Goal: Entertainment & Leisure: Browse casually

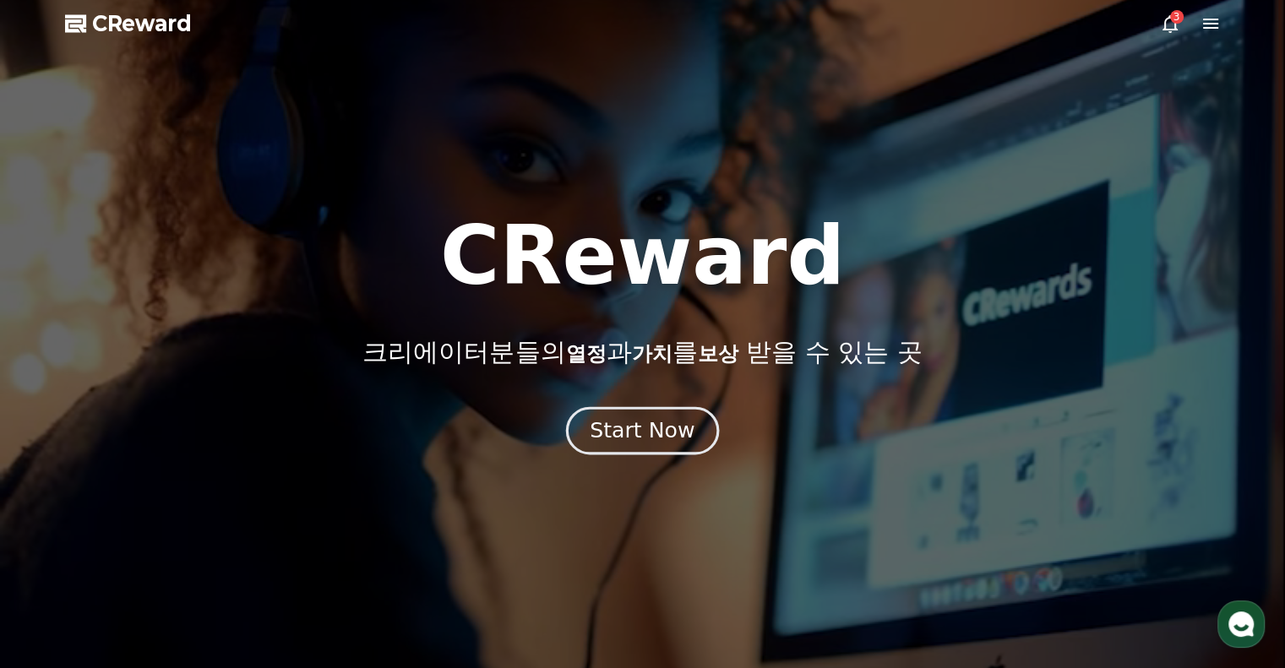
click at [657, 432] on div "Start Now" at bounding box center [642, 430] width 105 height 29
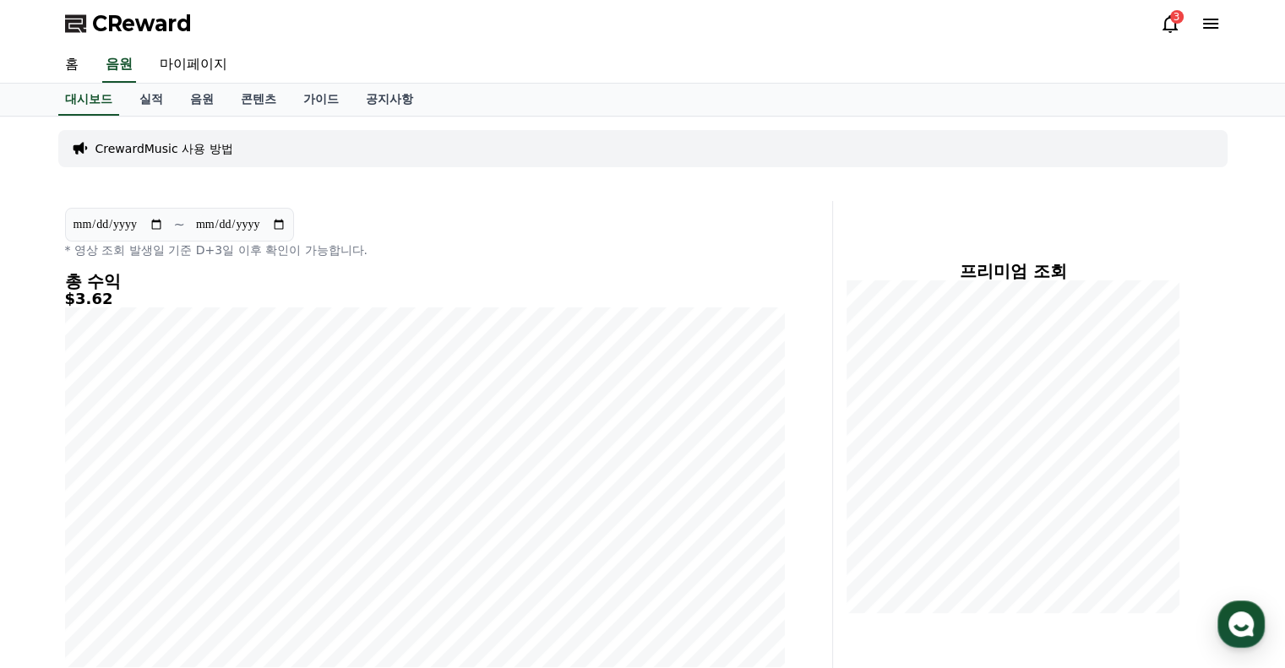
click at [1172, 15] on div "3" at bounding box center [1177, 17] width 14 height 14
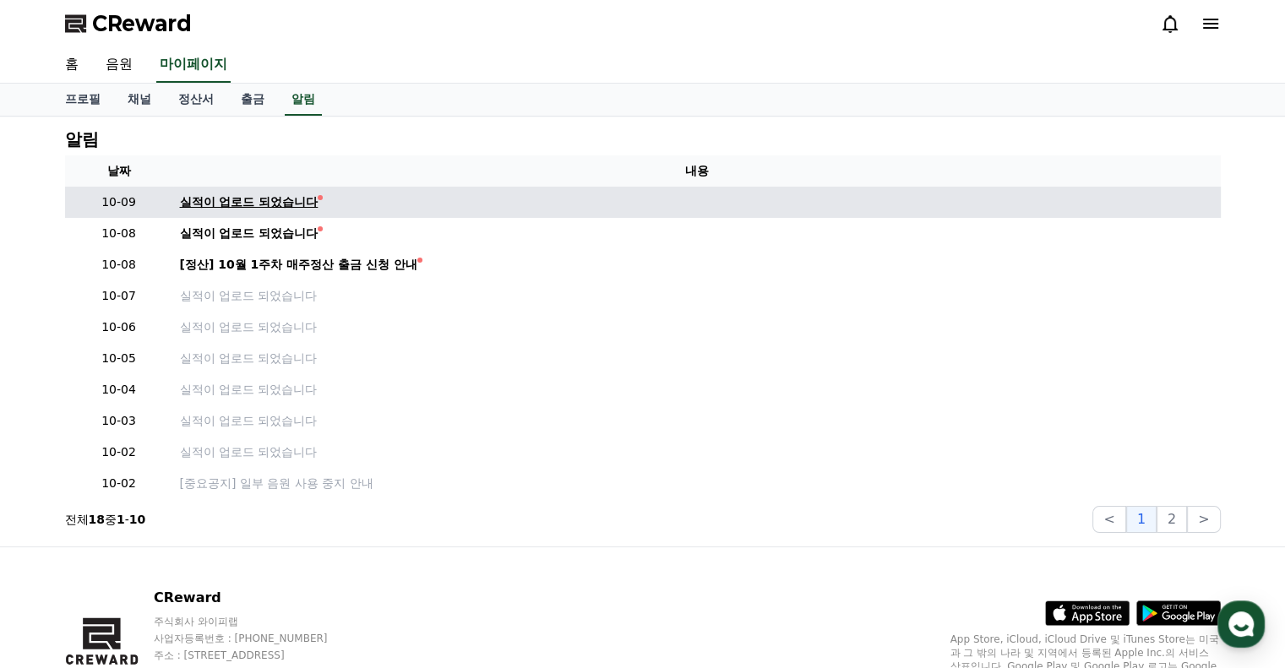
click at [304, 193] on div "실적이 업로드 되었습니다" at bounding box center [249, 202] width 139 height 18
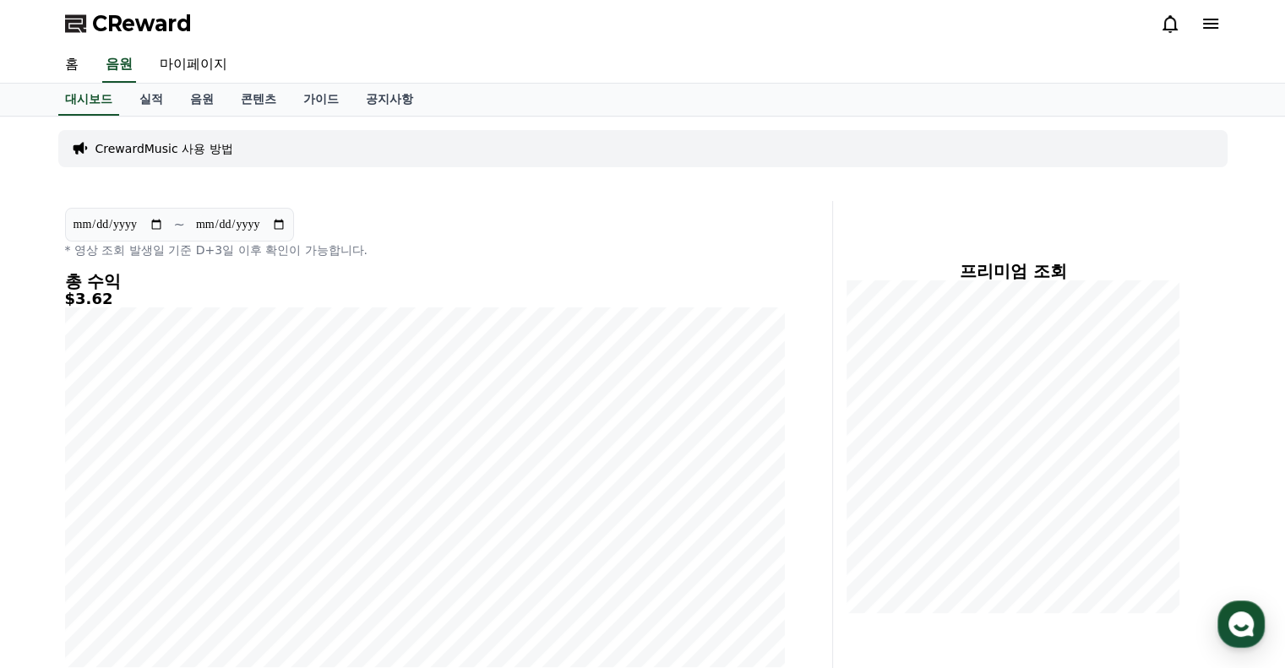
click at [1209, 18] on icon at bounding box center [1210, 24] width 20 height 20
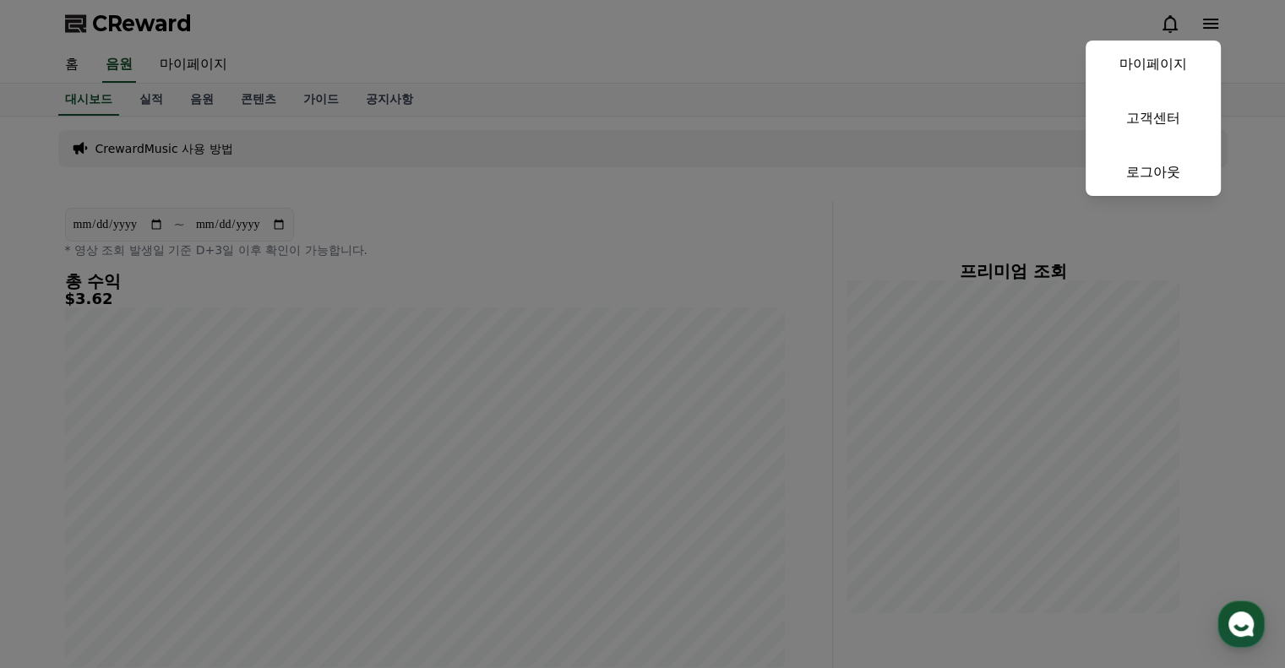
click at [766, 67] on button "close" at bounding box center [642, 334] width 1285 height 668
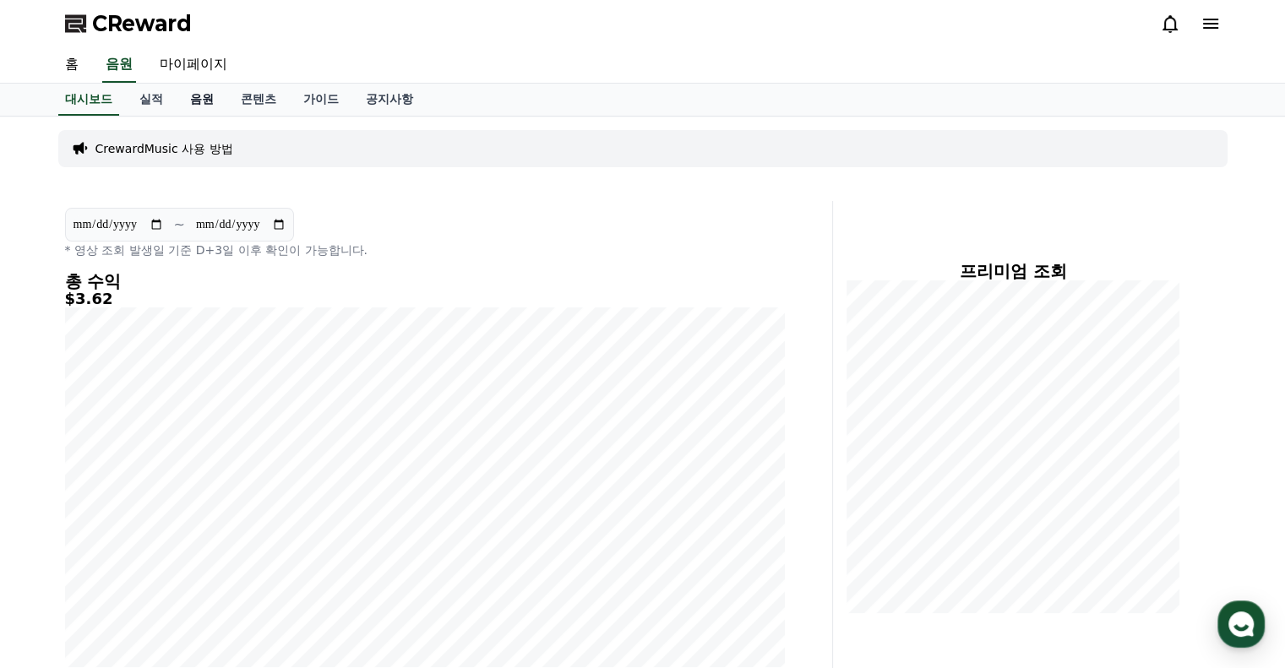
click at [196, 102] on link "음원" at bounding box center [202, 100] width 51 height 32
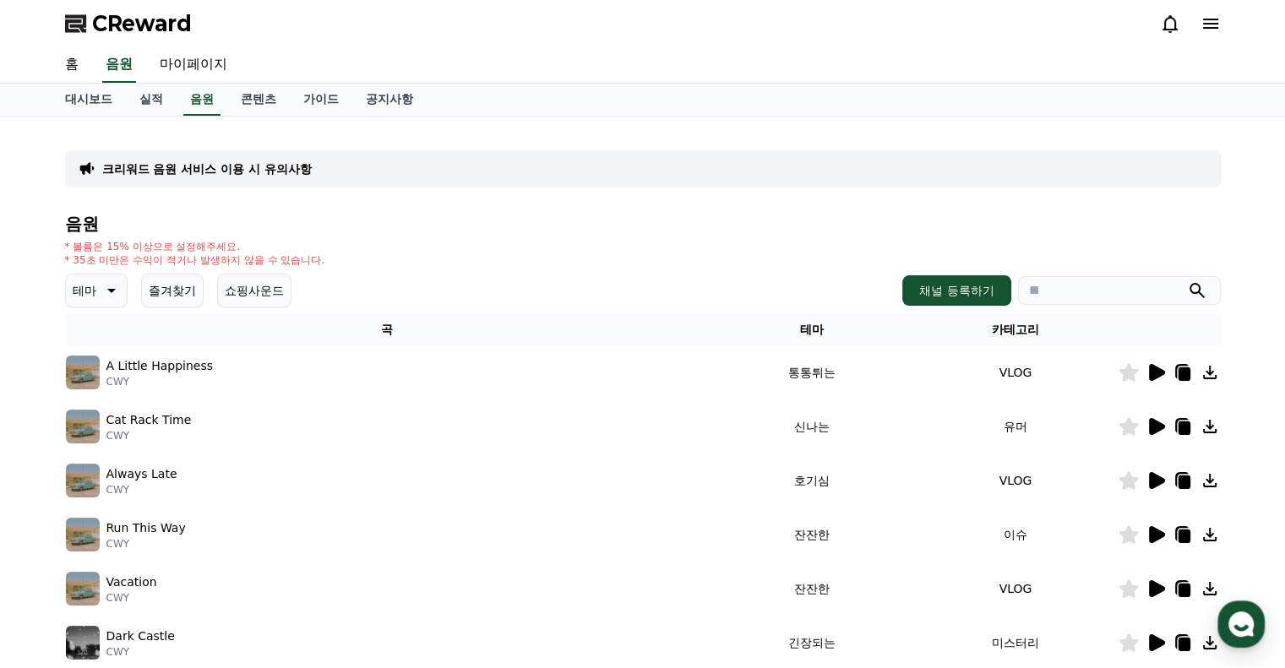
click at [120, 271] on div "음원 * 볼륨은 15% 이상으로 설정해주세요. * 35초 미만은 수익이 적거나 발생하지 않을 수 있습니다. 테마 즐겨찾기 쇼핑사운드 채널 등록…" at bounding box center [642, 567] width 1155 height 705
click at [115, 283] on icon at bounding box center [110, 290] width 20 height 20
click at [101, 430] on button "웅장한" at bounding box center [92, 433] width 49 height 37
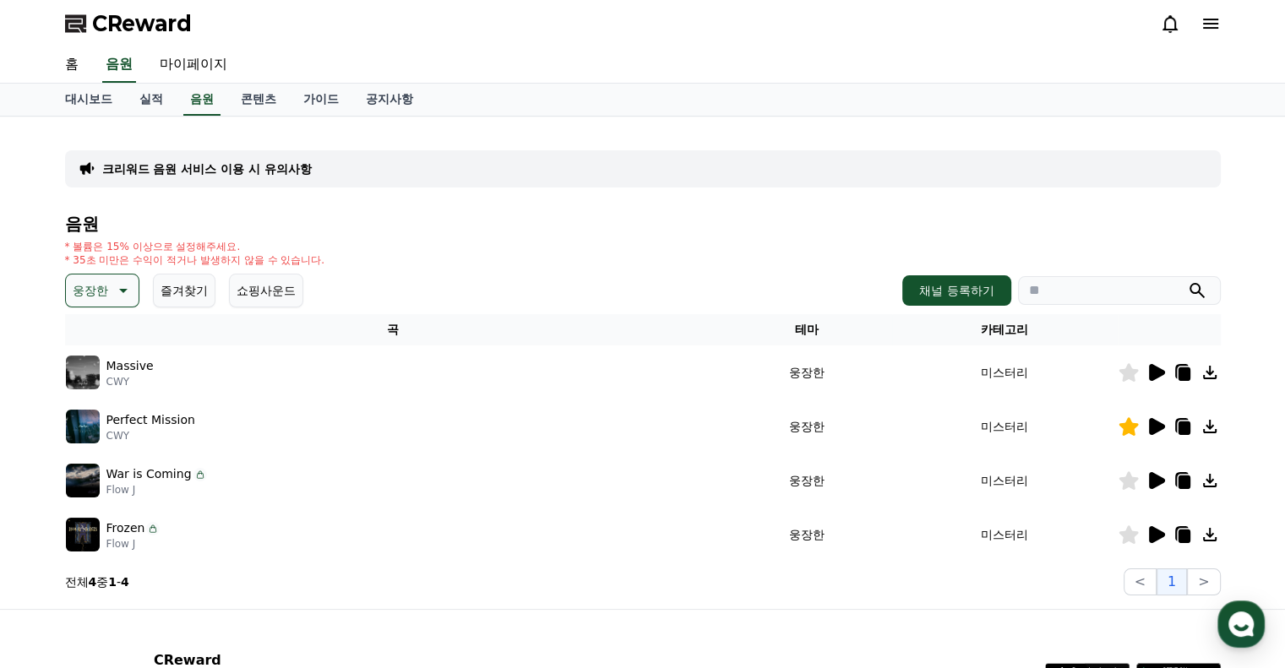
click at [1151, 367] on icon at bounding box center [1157, 372] width 16 height 17
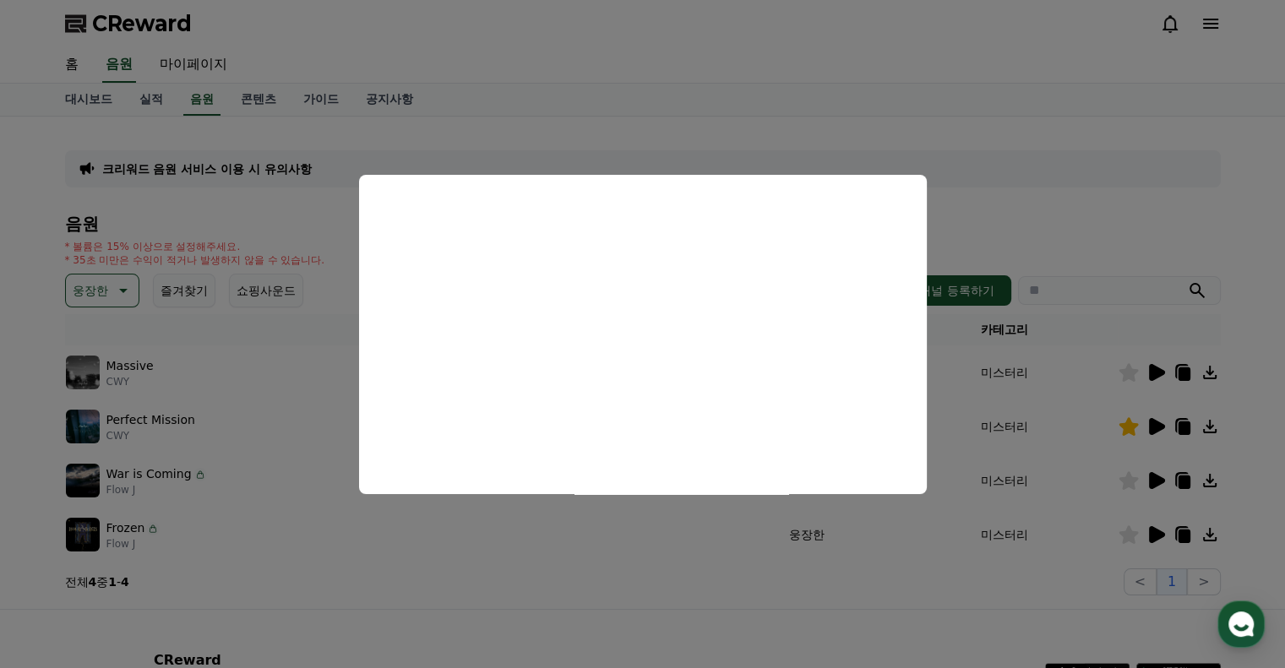
click at [1154, 428] on button "close modal" at bounding box center [642, 334] width 1285 height 668
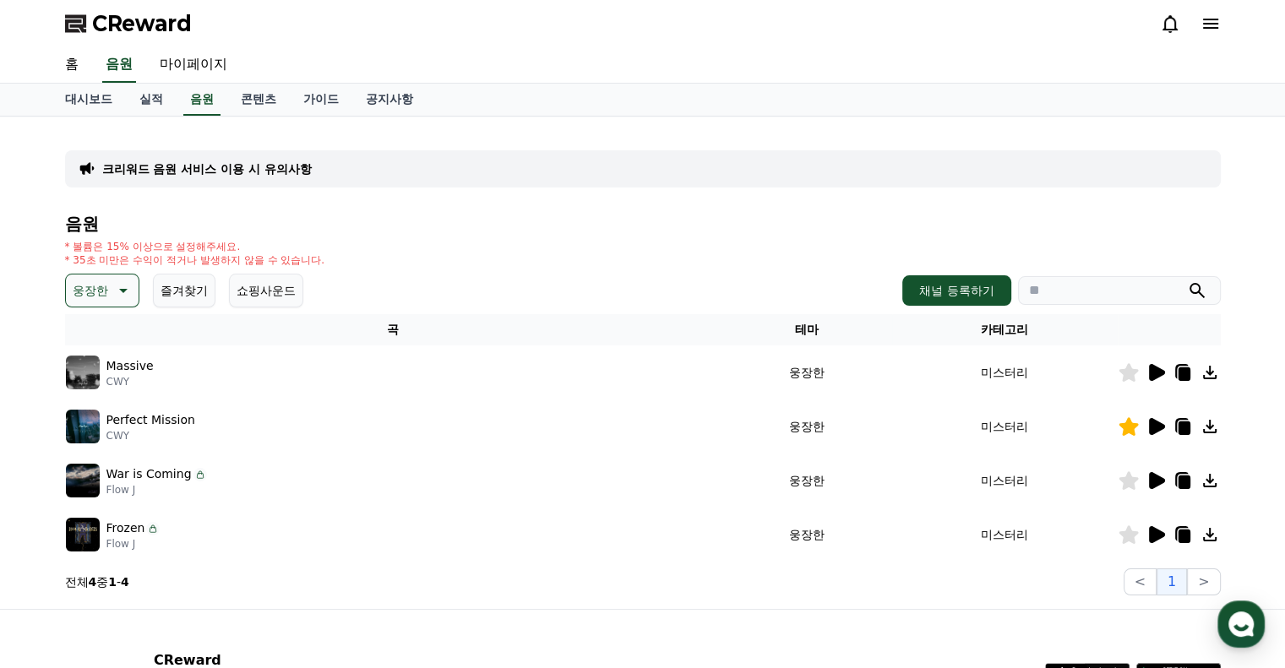
click at [1156, 427] on icon at bounding box center [1157, 426] width 16 height 17
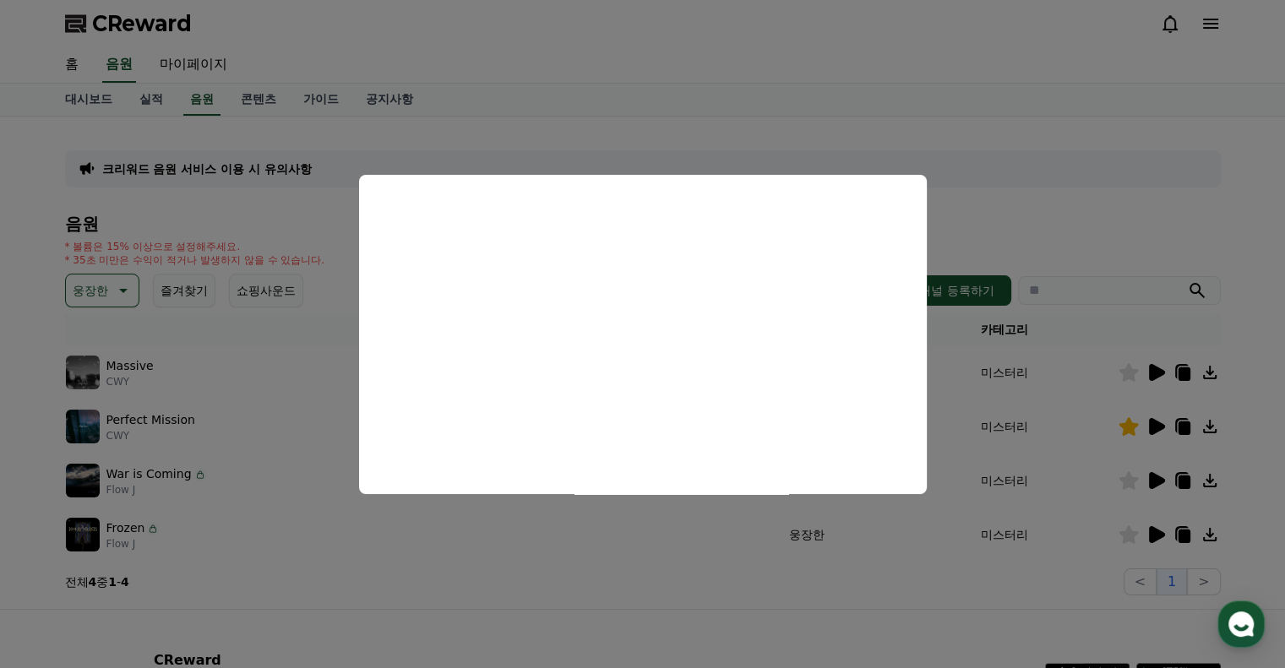
click at [1153, 535] on button "close modal" at bounding box center [642, 334] width 1285 height 668
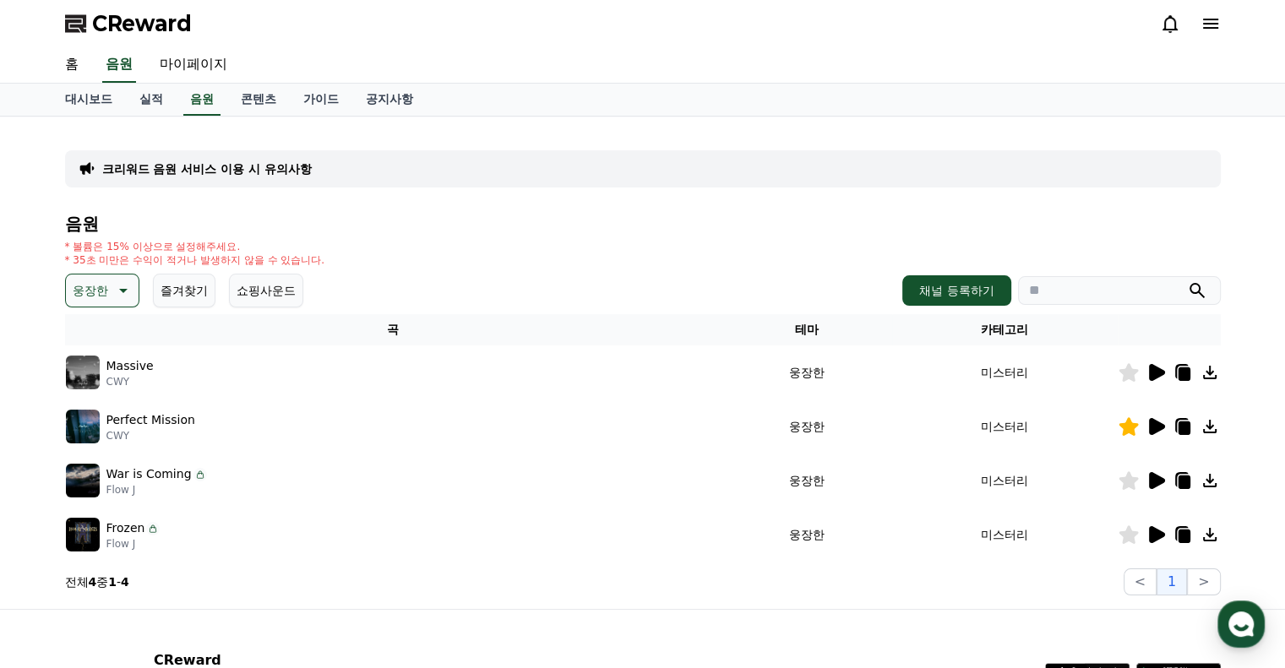
click at [1161, 528] on icon at bounding box center [1155, 535] width 20 height 20
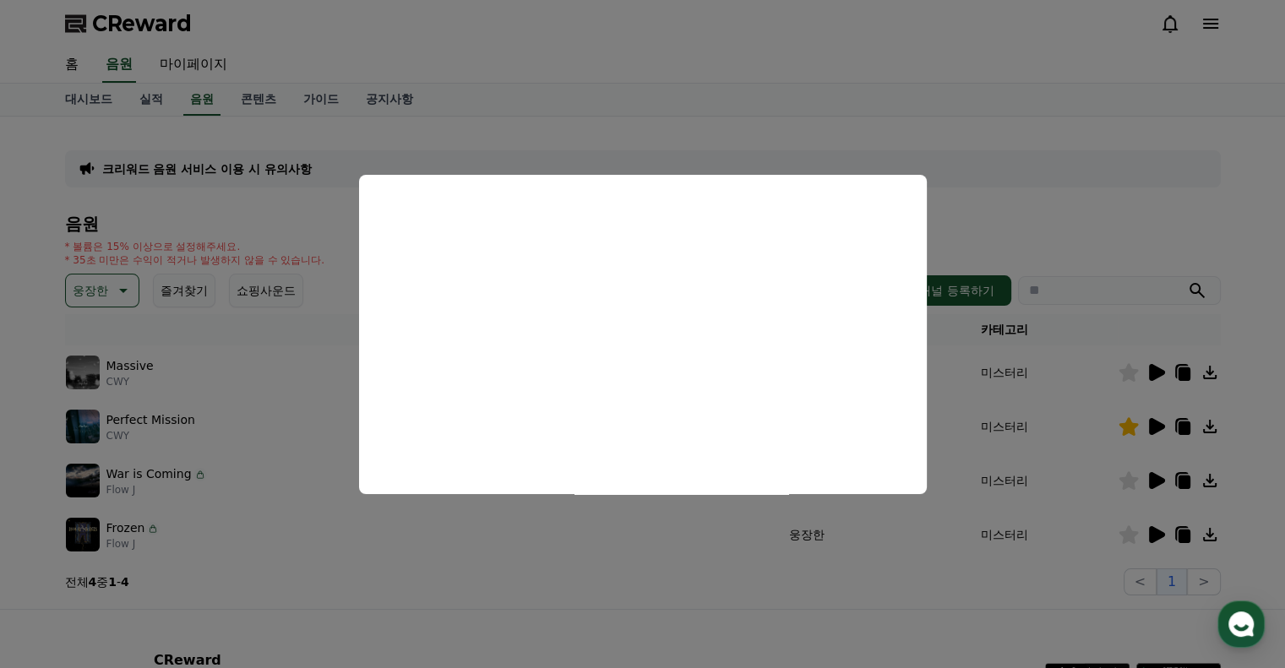
drag, startPoint x: 1057, startPoint y: 492, endPoint x: 1153, endPoint y: 489, distance: 95.5
click at [1059, 492] on button "close modal" at bounding box center [642, 334] width 1285 height 668
click at [1160, 481] on icon at bounding box center [1157, 480] width 16 height 17
click at [1003, 452] on button "close modal" at bounding box center [642, 334] width 1285 height 668
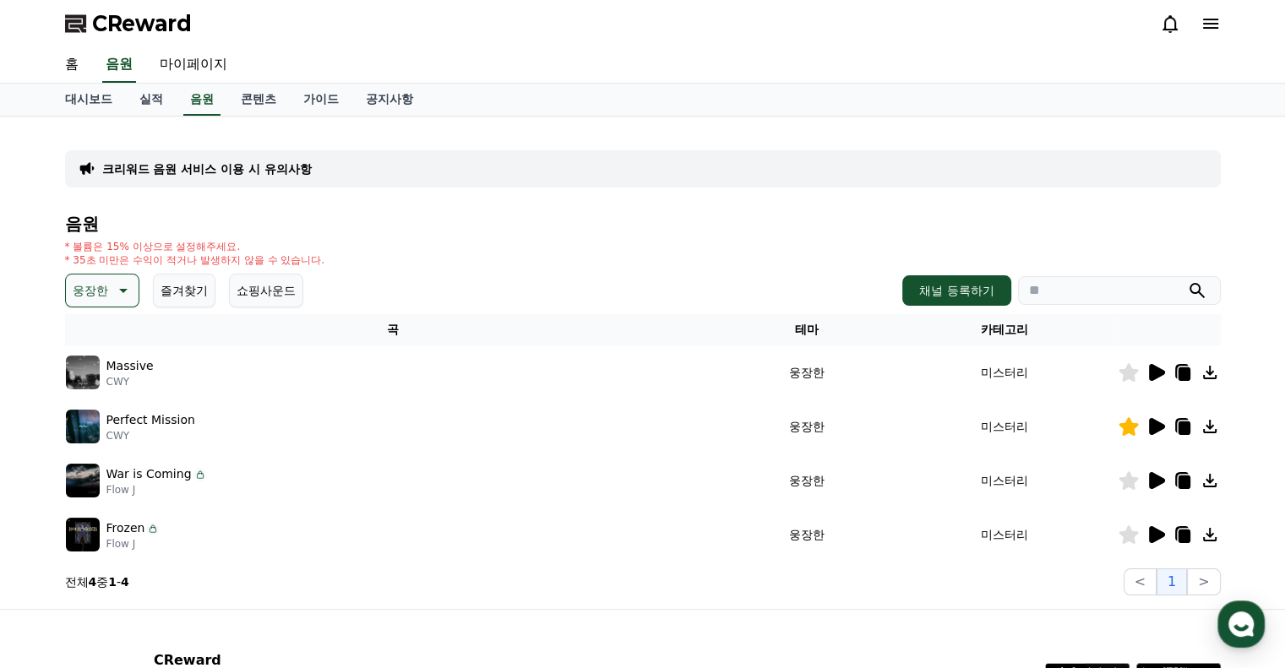
click at [1156, 428] on icon at bounding box center [1157, 426] width 16 height 17
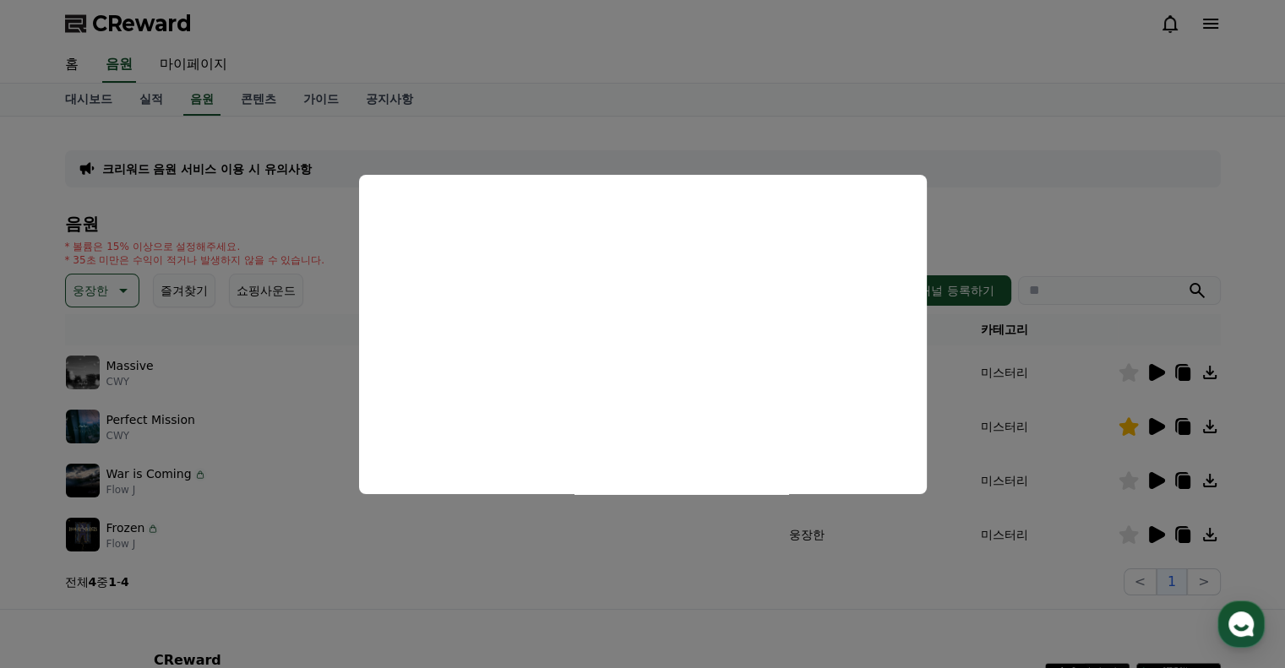
click at [1162, 316] on button "close modal" at bounding box center [642, 334] width 1285 height 668
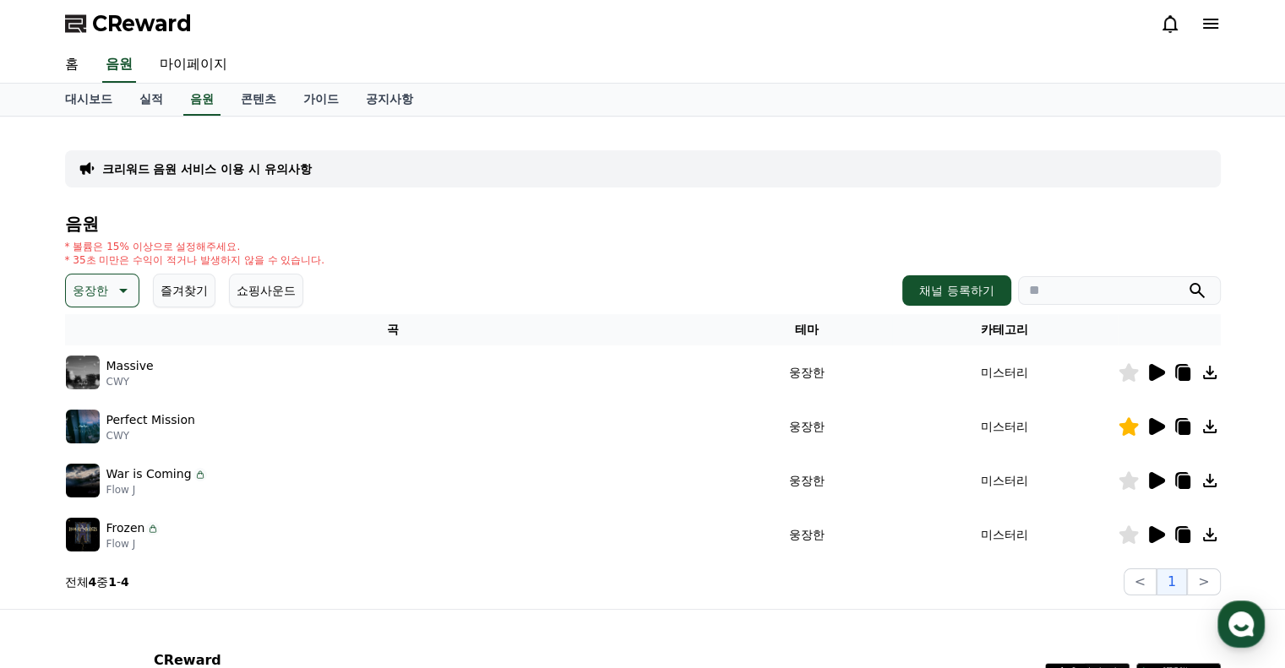
click at [1156, 367] on icon at bounding box center [1157, 372] width 16 height 17
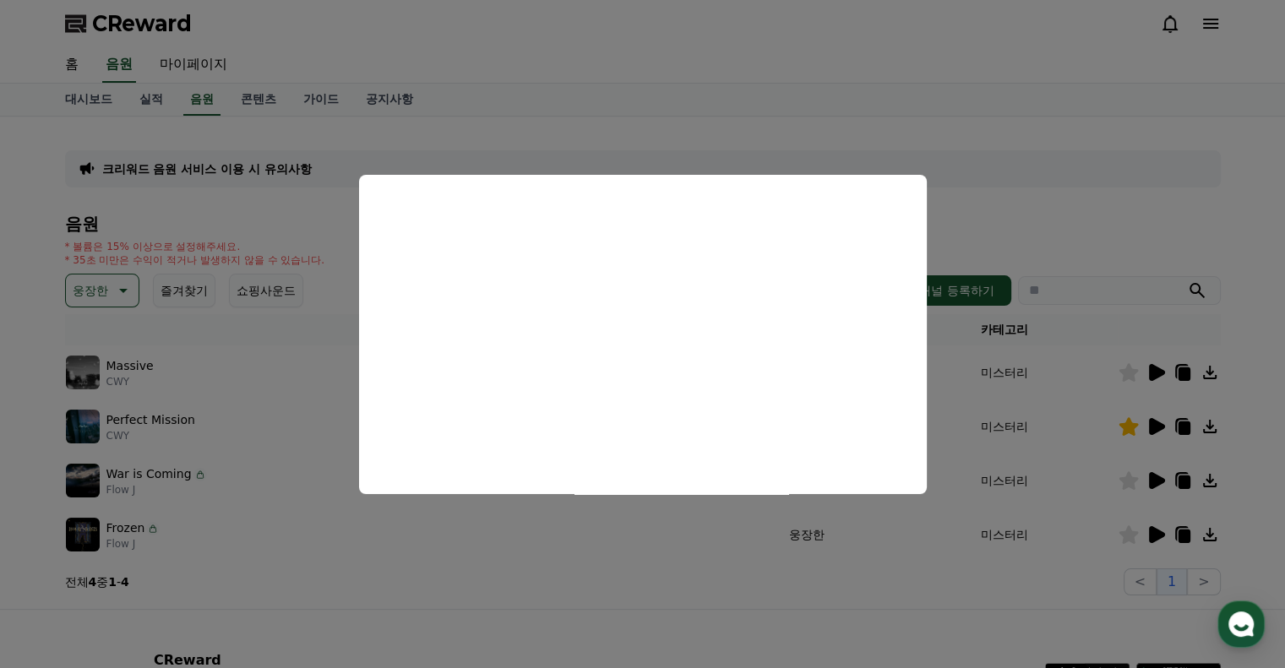
click at [402, 124] on button "close modal" at bounding box center [642, 334] width 1285 height 668
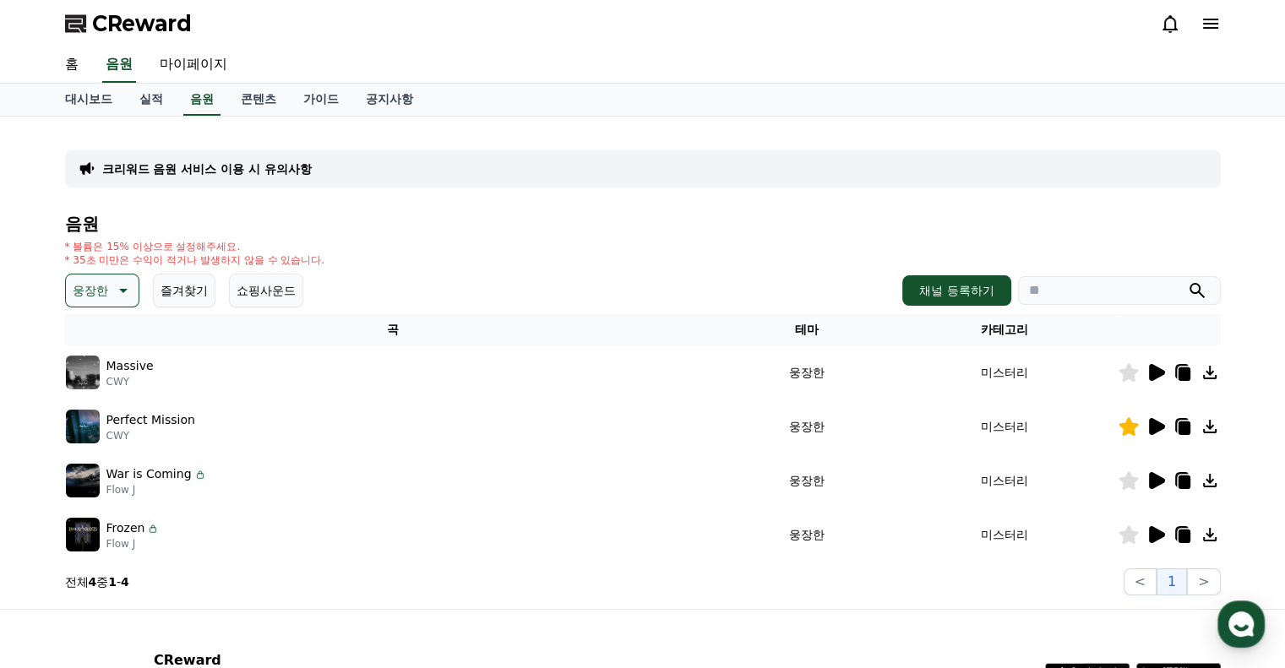
click at [127, 285] on icon at bounding box center [121, 290] width 20 height 20
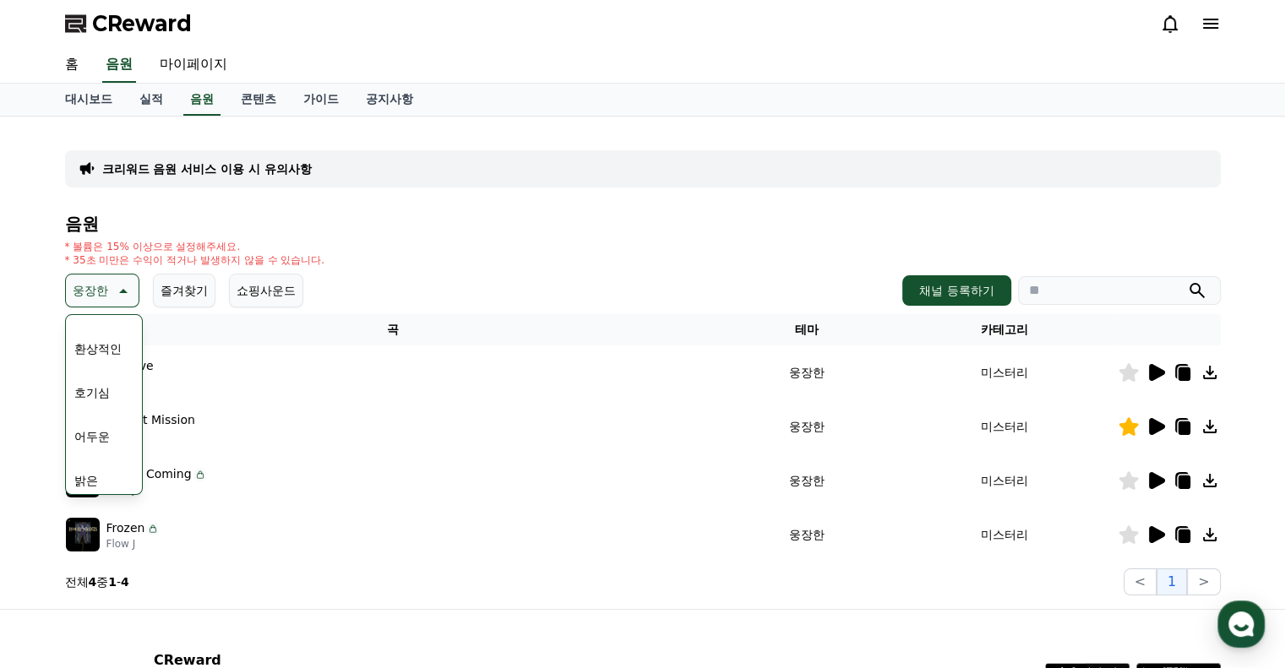
scroll to position [169, 0]
click at [96, 428] on button "신나는" at bounding box center [92, 429] width 49 height 37
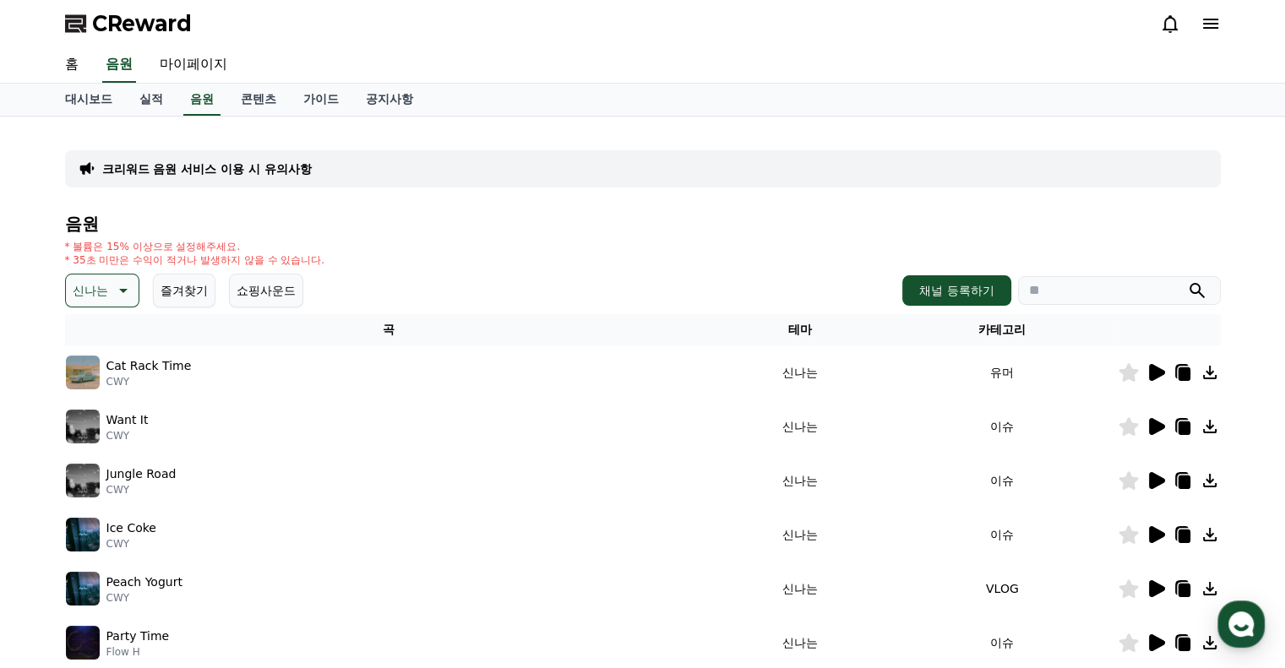
click at [1162, 367] on icon at bounding box center [1155, 372] width 20 height 20
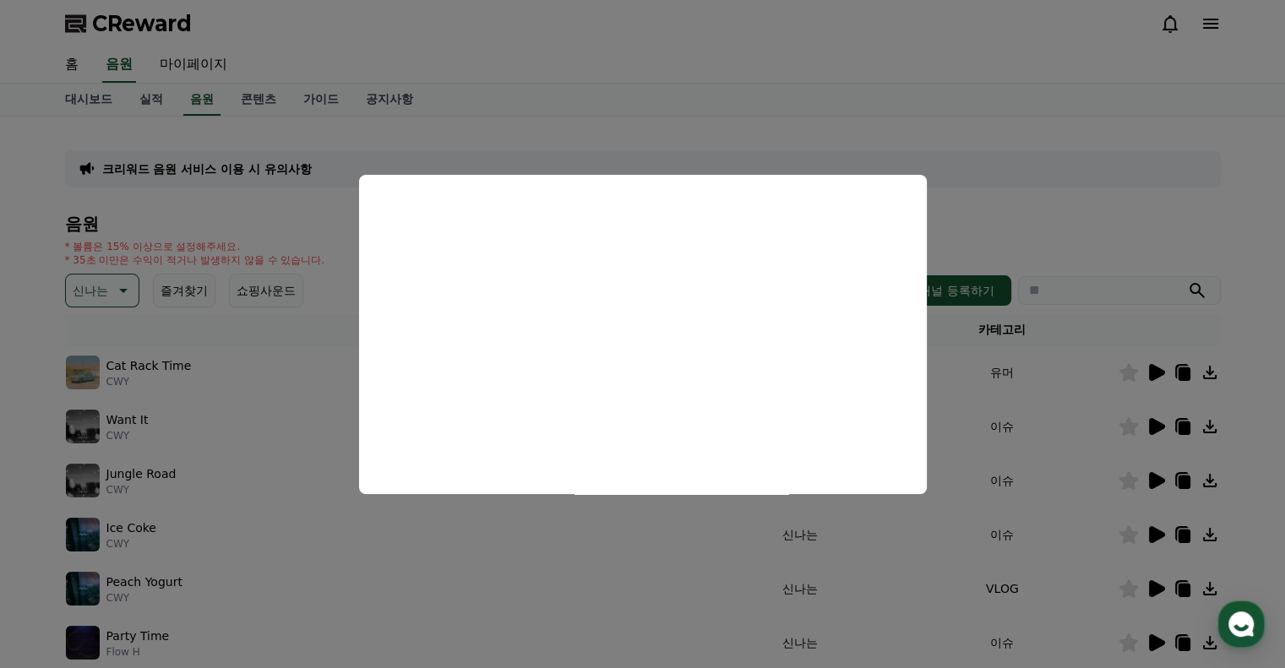
click at [967, 408] on button "close modal" at bounding box center [642, 334] width 1285 height 668
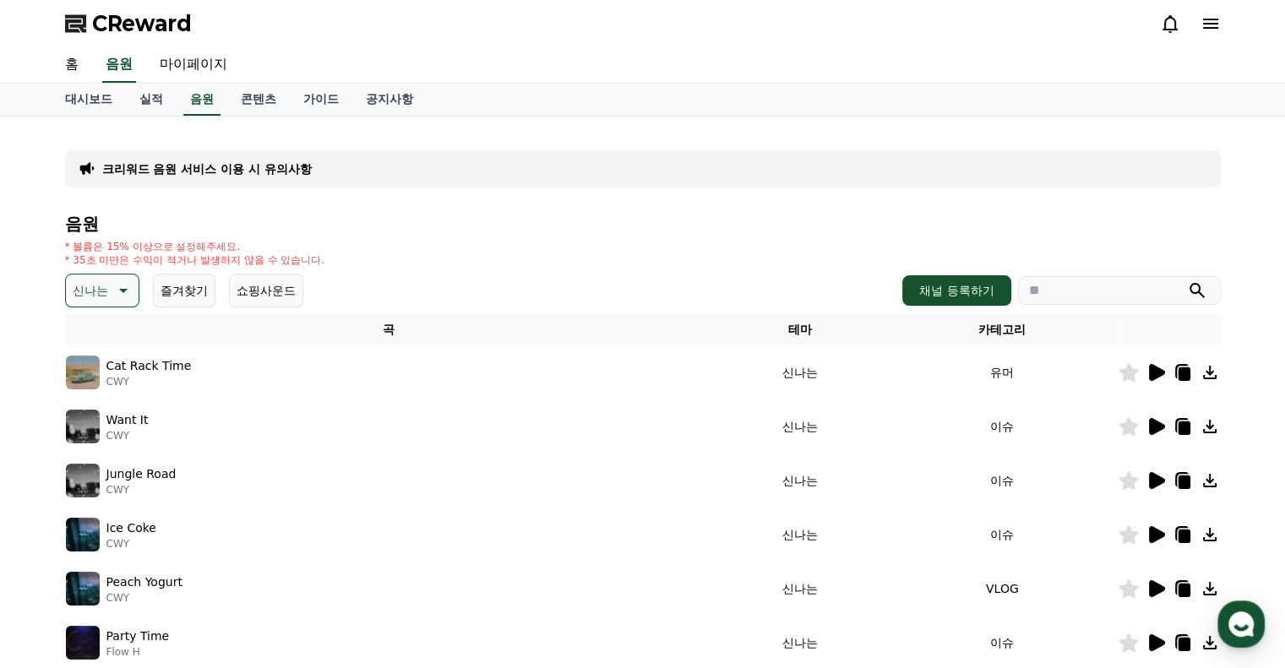
click at [1162, 428] on icon at bounding box center [1155, 426] width 20 height 20
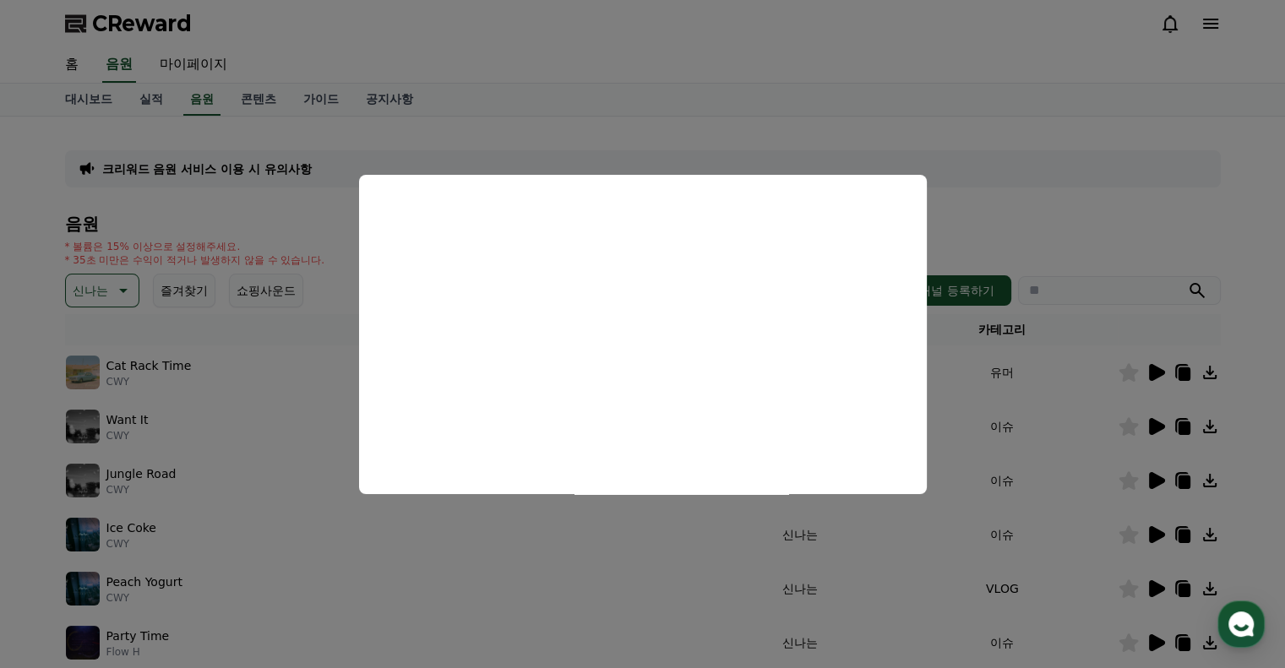
click at [1066, 469] on button "close modal" at bounding box center [642, 334] width 1285 height 668
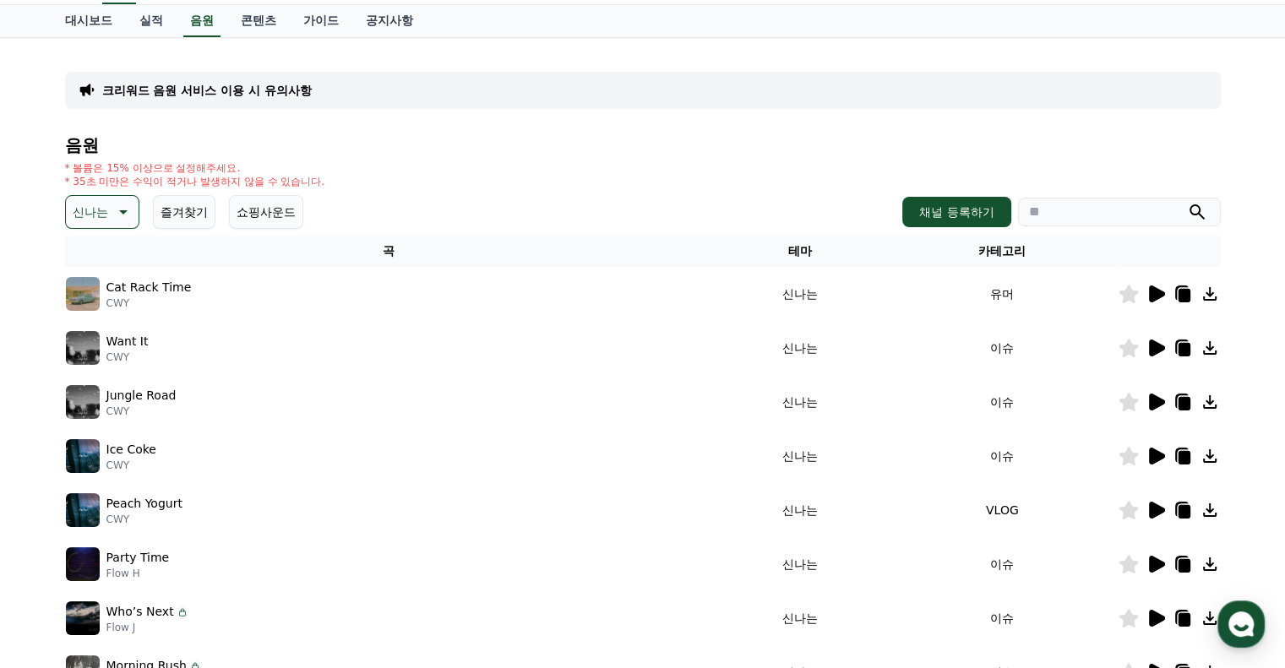
scroll to position [84, 0]
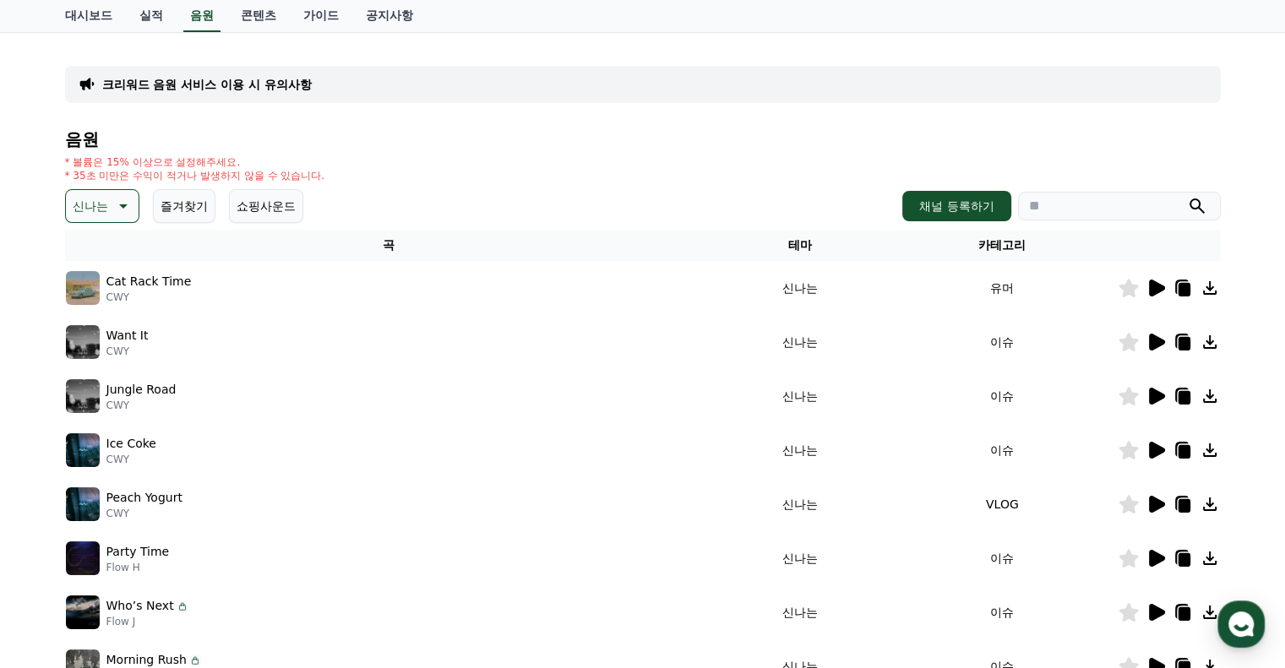
click at [1156, 400] on icon at bounding box center [1157, 396] width 16 height 17
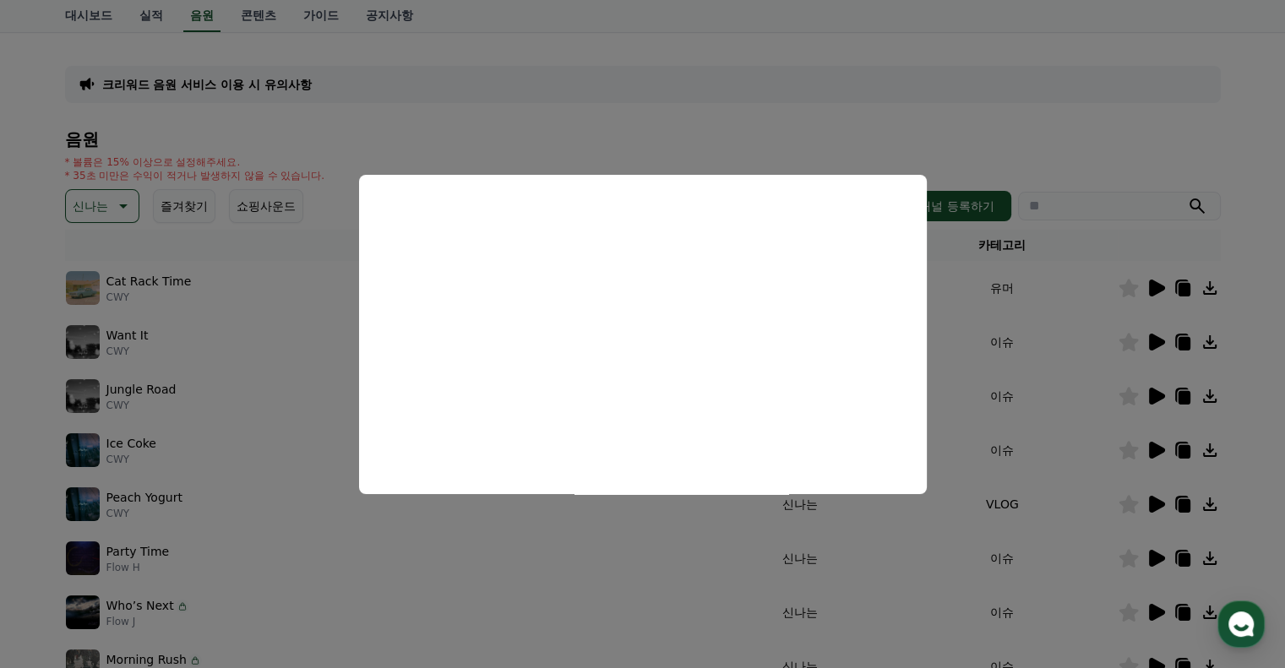
click at [1112, 428] on button "close modal" at bounding box center [642, 334] width 1285 height 668
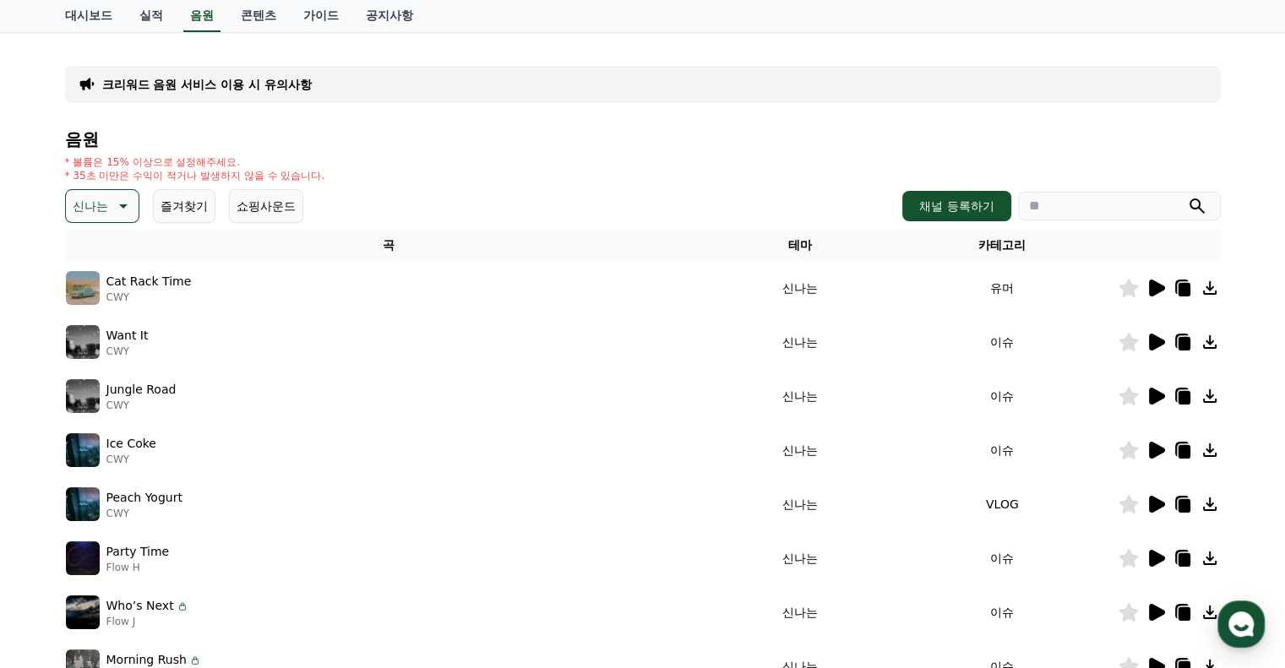
click at [1150, 447] on icon at bounding box center [1157, 450] width 16 height 17
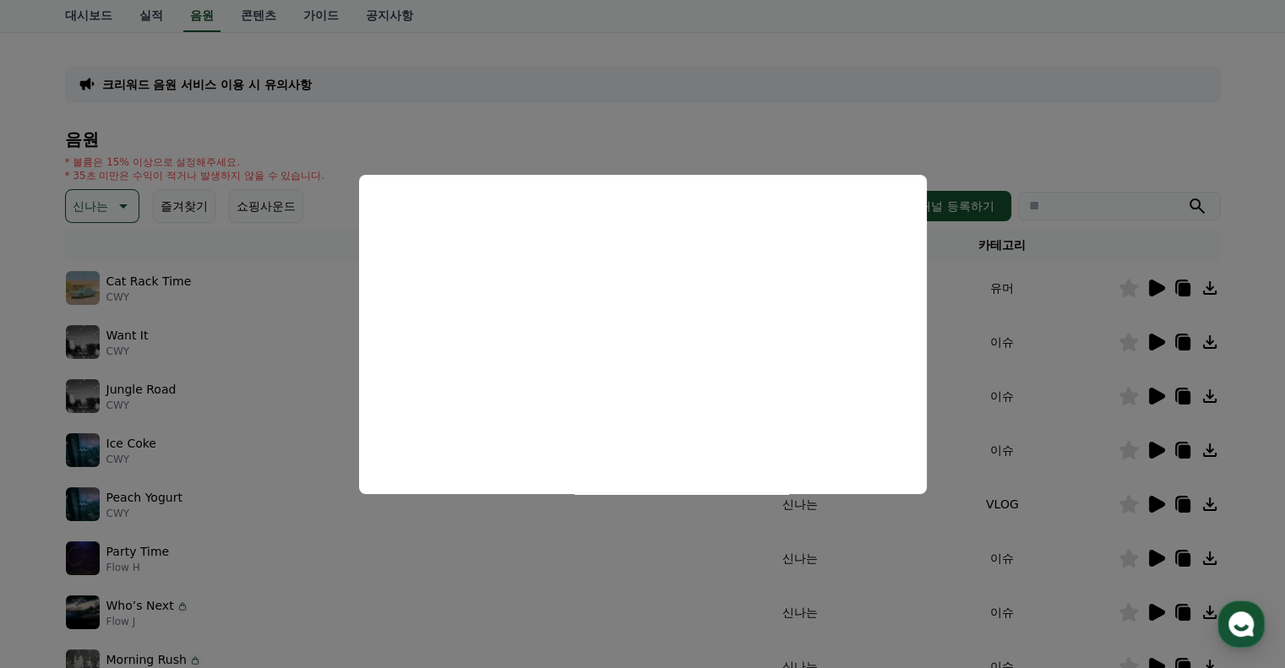
click at [1113, 416] on button "close modal" at bounding box center [642, 334] width 1285 height 668
click at [1154, 388] on icon at bounding box center [1157, 396] width 16 height 17
drag, startPoint x: 1016, startPoint y: 361, endPoint x: 1023, endPoint y: 407, distance: 46.9
click at [1016, 361] on button "close modal" at bounding box center [642, 334] width 1285 height 668
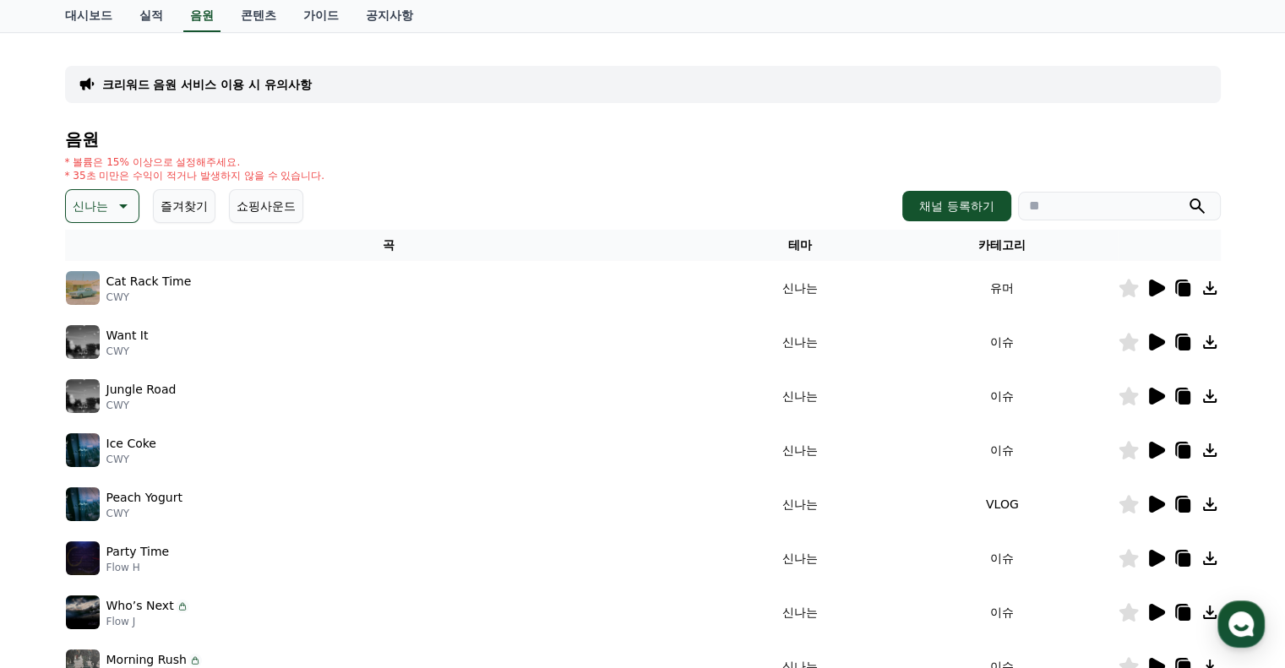
click at [1155, 558] on icon at bounding box center [1157, 558] width 16 height 17
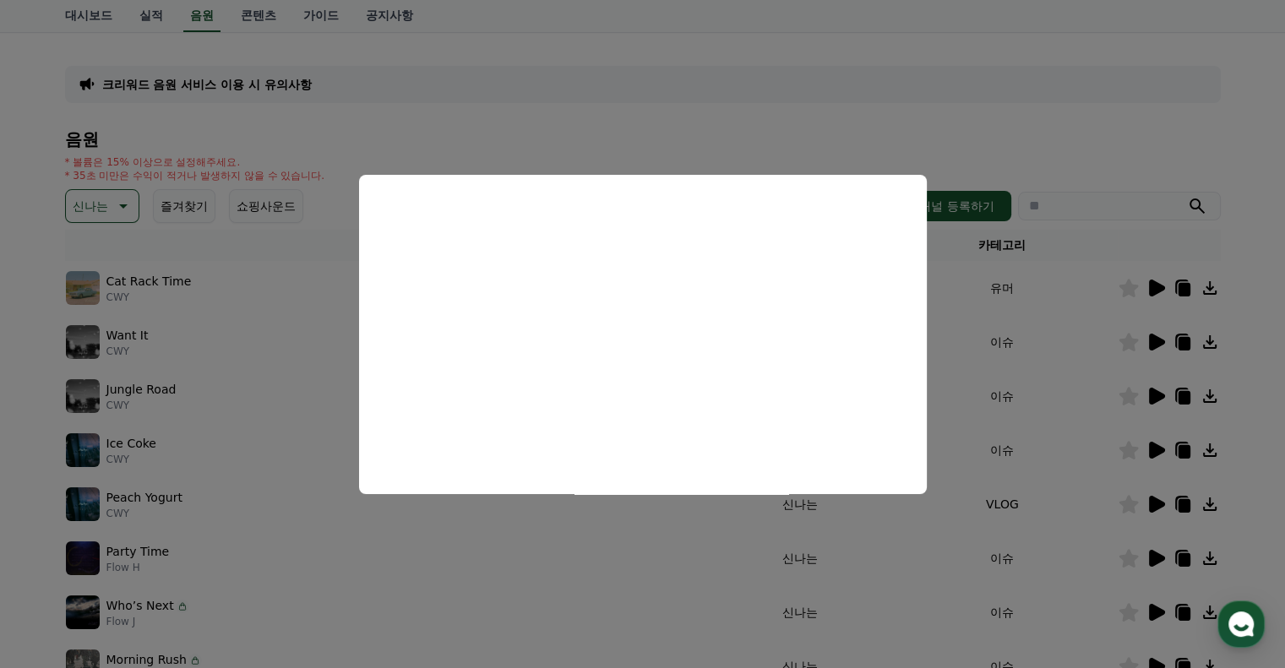
click at [835, 542] on button "close modal" at bounding box center [642, 334] width 1285 height 668
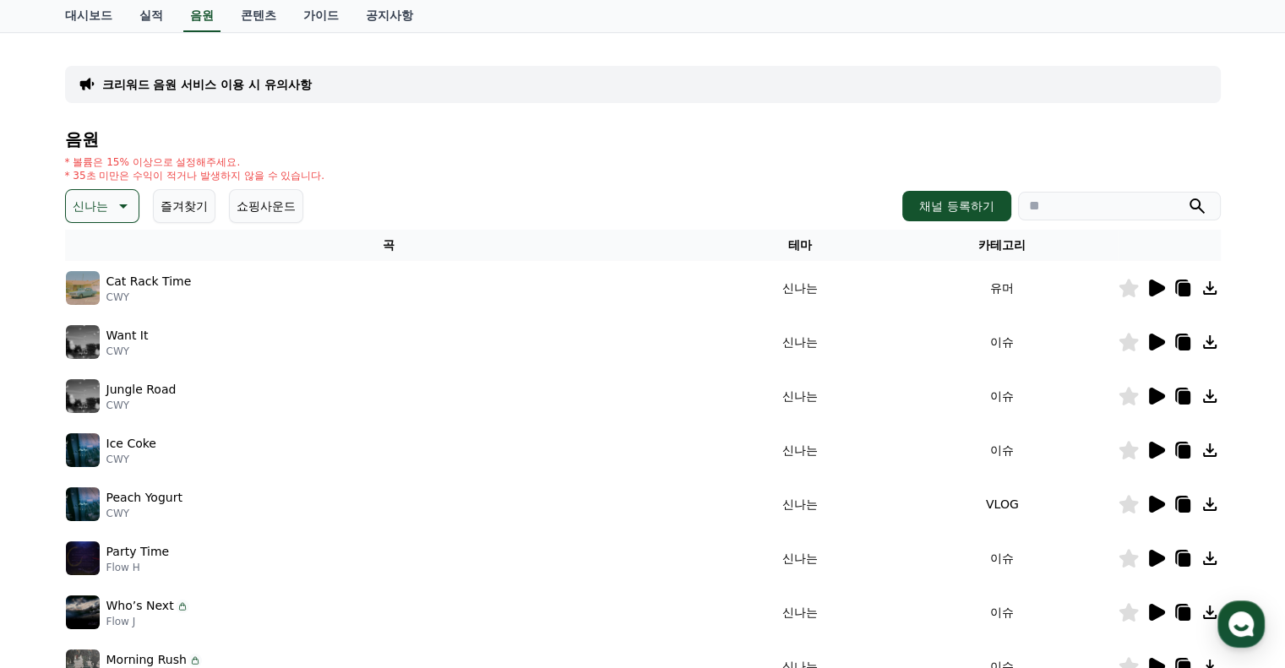
click at [1159, 552] on icon at bounding box center [1155, 558] width 20 height 20
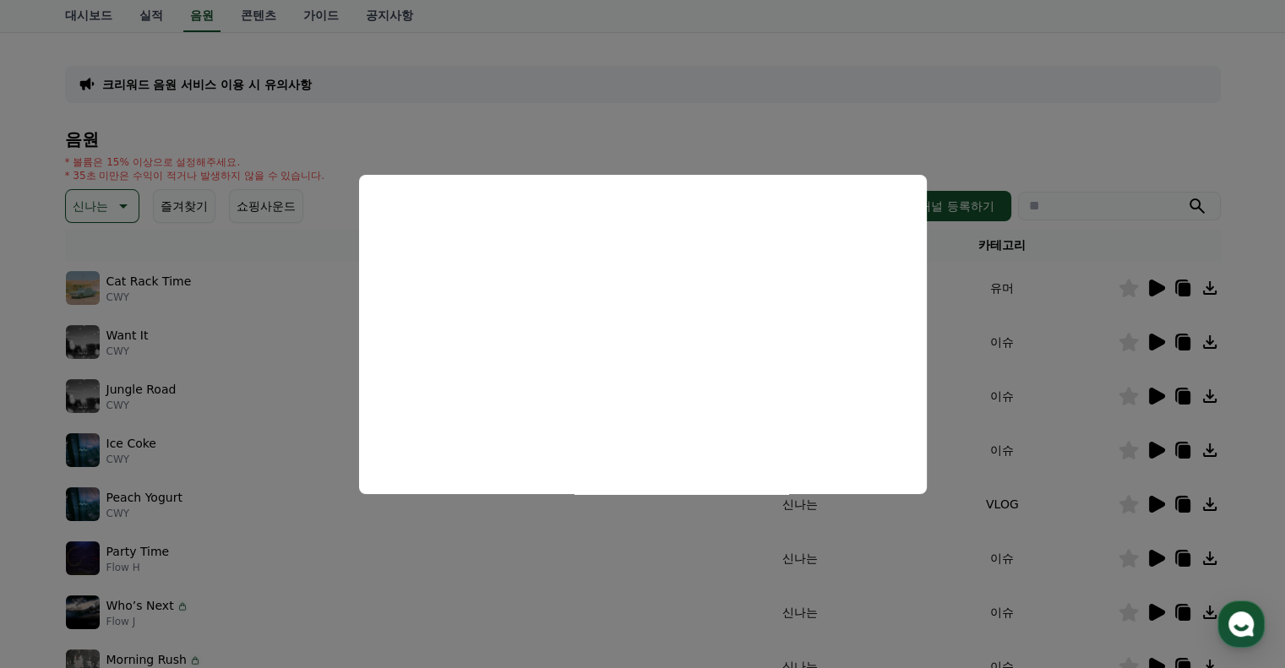
click at [1023, 534] on button "close modal" at bounding box center [642, 334] width 1285 height 668
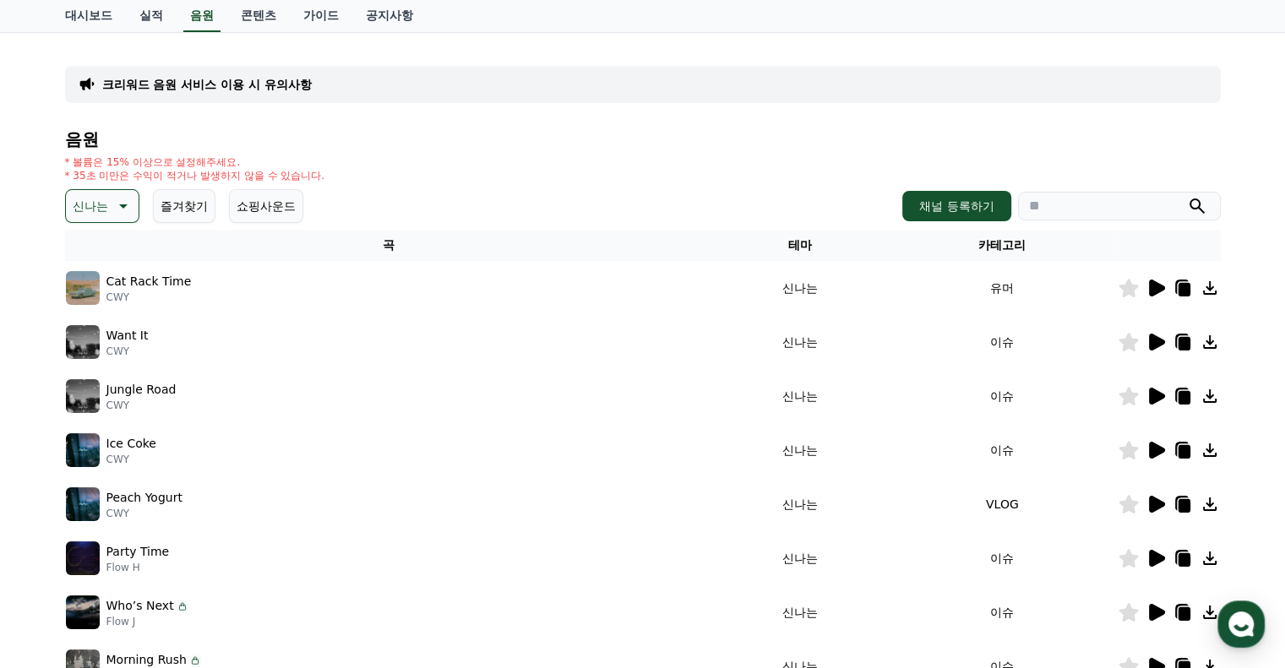
click at [1188, 559] on icon at bounding box center [1183, 560] width 12 height 14
